Goal: Use online tool/utility

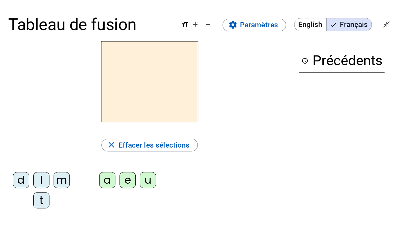
click at [289, 143] on div "close Effacer les sélections" at bounding box center [149, 145] width 283 height 13
click at [56, 183] on div "m" at bounding box center [62, 180] width 16 height 16
click at [108, 183] on div "a" at bounding box center [107, 180] width 16 height 16
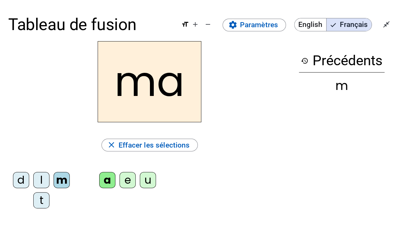
click at [39, 182] on div "l" at bounding box center [41, 180] width 16 height 16
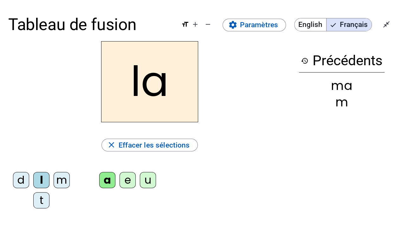
click at [122, 183] on div "e" at bounding box center [128, 180] width 16 height 16
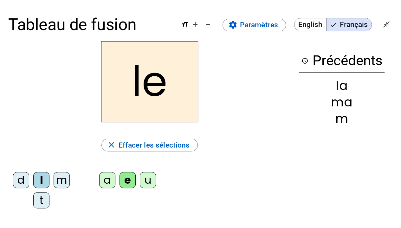
click at [19, 181] on div "d" at bounding box center [21, 180] width 16 height 16
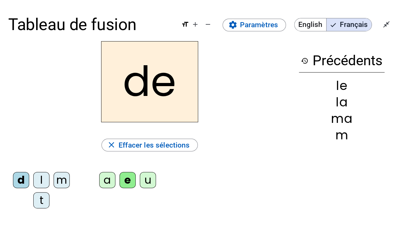
click at [145, 185] on div "u" at bounding box center [148, 180] width 16 height 16
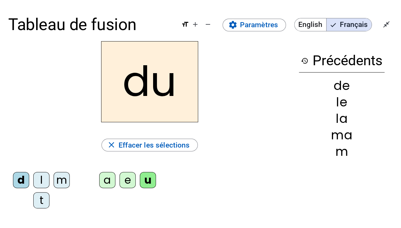
click at [44, 202] on div "t" at bounding box center [41, 200] width 16 height 16
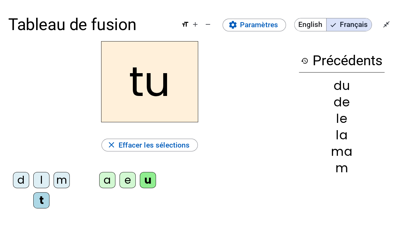
click at [113, 182] on div "a" at bounding box center [107, 180] width 16 height 16
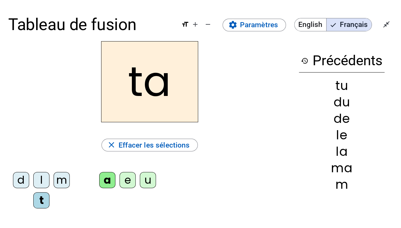
click at [129, 179] on div "e" at bounding box center [128, 180] width 16 height 16
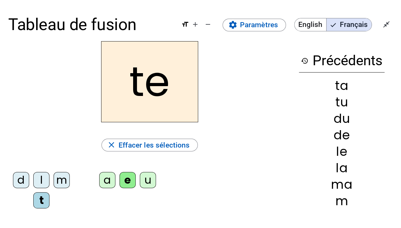
click at [64, 183] on div "m" at bounding box center [62, 180] width 16 height 16
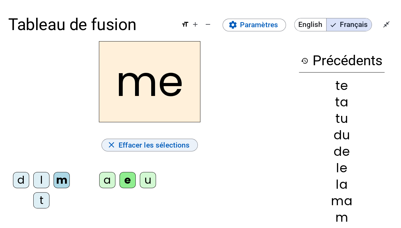
click at [184, 145] on span "Effacer les sélections" at bounding box center [154, 145] width 71 height 12
